Goal: Task Accomplishment & Management: Use online tool/utility

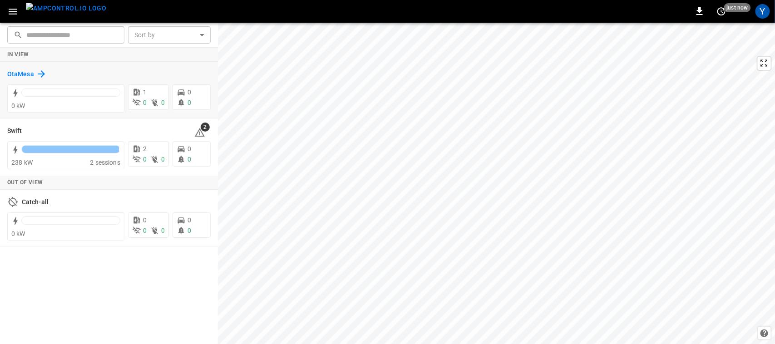
click at [32, 73] on h6 "OtaMesa" at bounding box center [20, 74] width 27 height 10
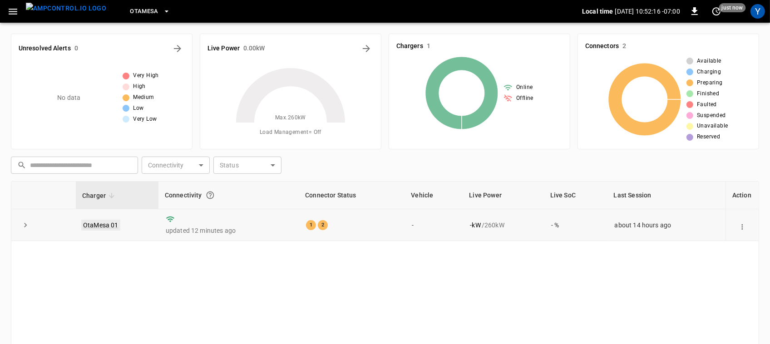
click at [94, 225] on link "OtaMesa 01" at bounding box center [100, 225] width 39 height 11
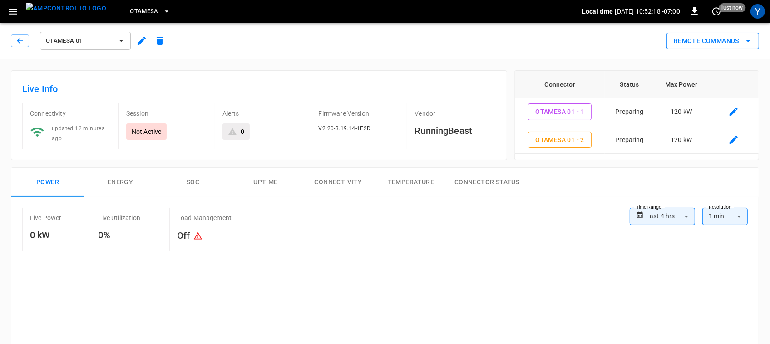
click at [729, 41] on button "Remote Commands" at bounding box center [713, 41] width 93 height 17
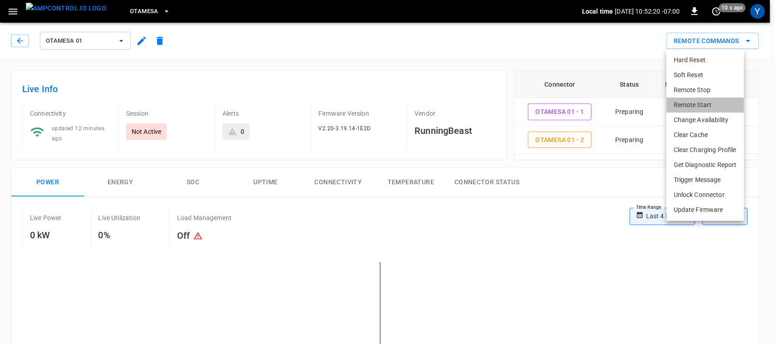
click at [699, 105] on li "Remote Start" at bounding box center [706, 105] width 78 height 15
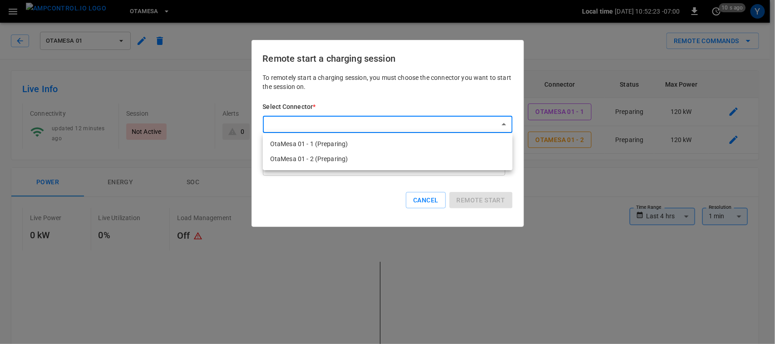
click at [424, 142] on li "OtaMesa 01 - 1 (Preparing)" at bounding box center [388, 144] width 250 height 15
type input "**********"
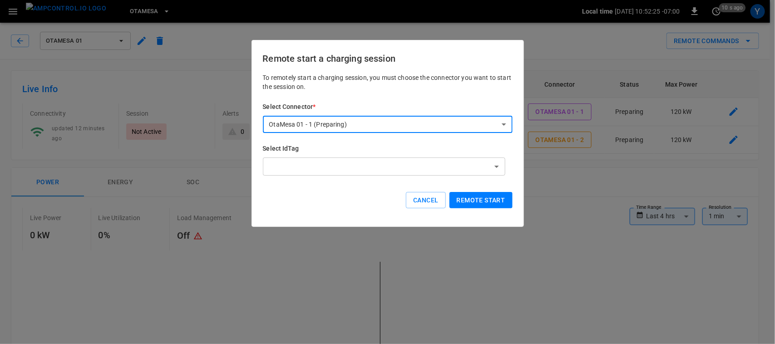
click at [492, 198] on button "Remote start" at bounding box center [481, 200] width 63 height 17
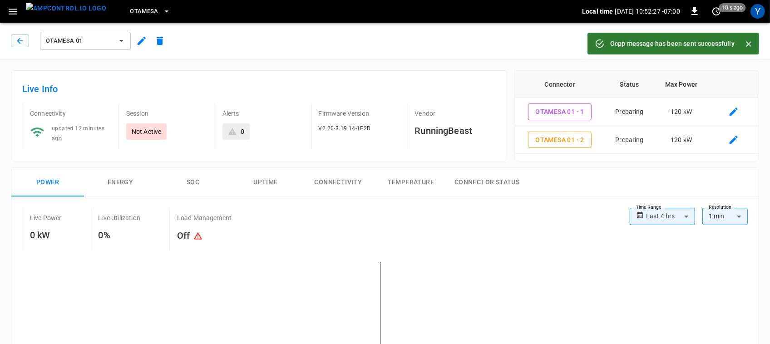
click at [750, 42] on icon "Close" at bounding box center [748, 44] width 9 height 9
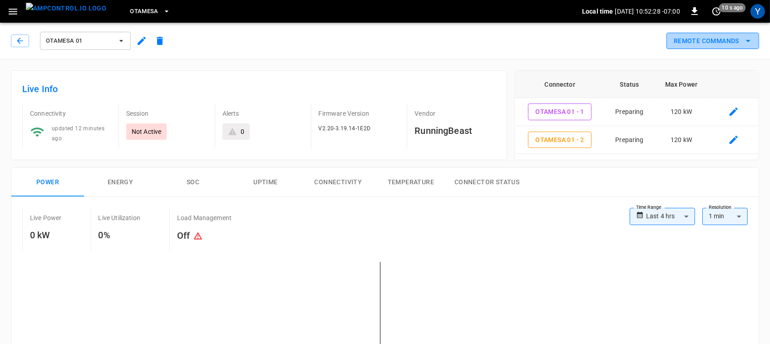
click at [739, 45] on button "Remote Commands" at bounding box center [713, 41] width 93 height 17
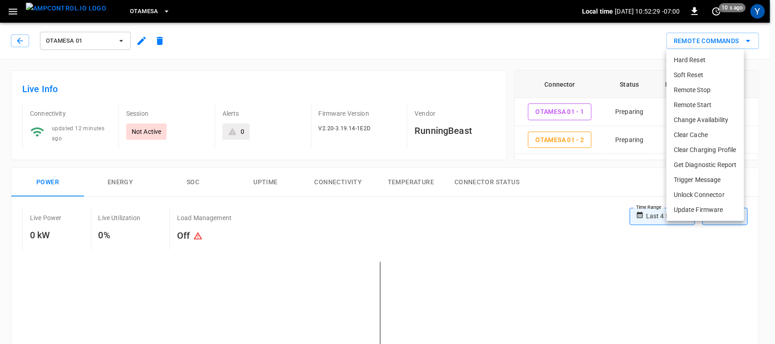
click at [714, 98] on li "Remote Start" at bounding box center [706, 105] width 78 height 15
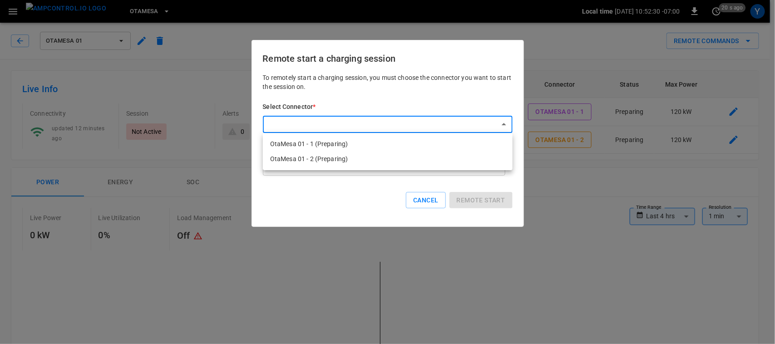
click at [448, 160] on li "OtaMesa 01 - 2 (Preparing)" at bounding box center [388, 159] width 250 height 15
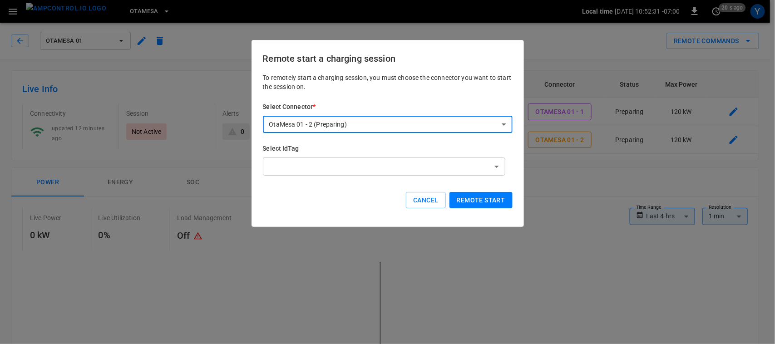
type input "**********"
click at [489, 198] on button "Remote start" at bounding box center [481, 200] width 63 height 17
